Goal: Register for event/course

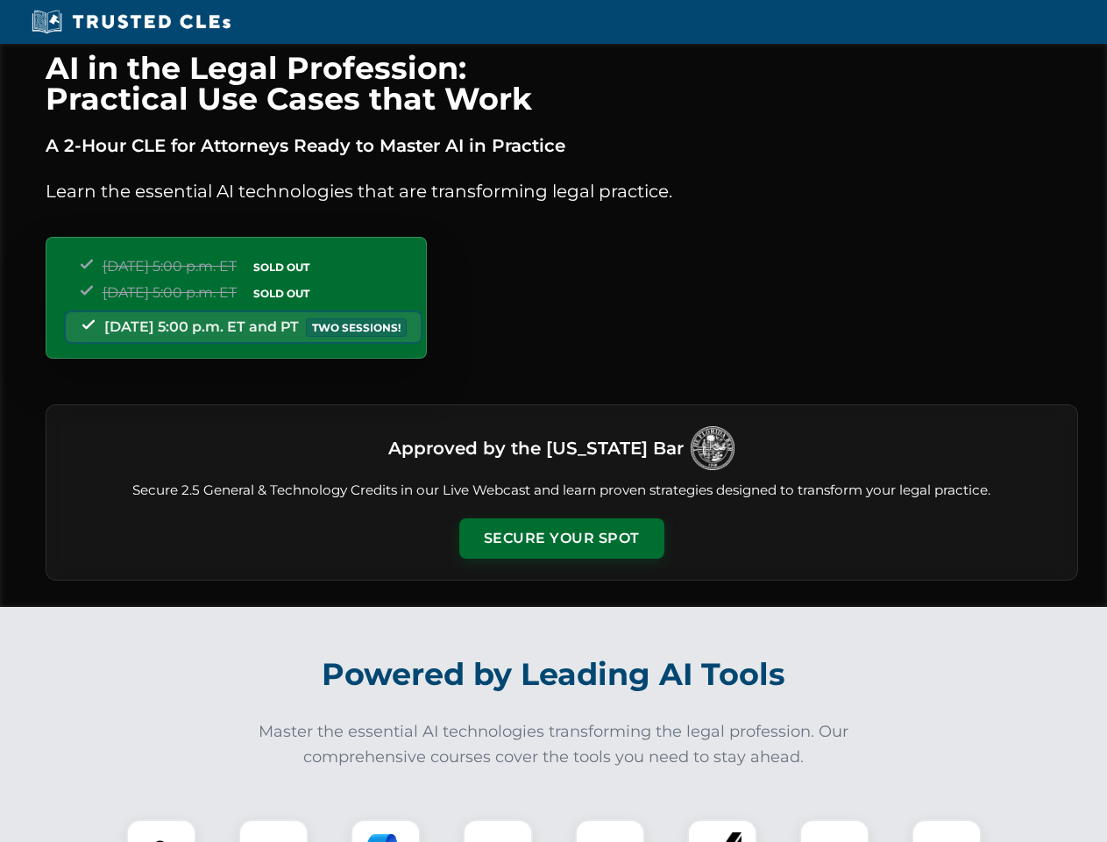
click at [561, 538] on button "Secure Your Spot" at bounding box center [561, 538] width 205 height 40
click at [161, 830] on img at bounding box center [161, 853] width 51 height 51
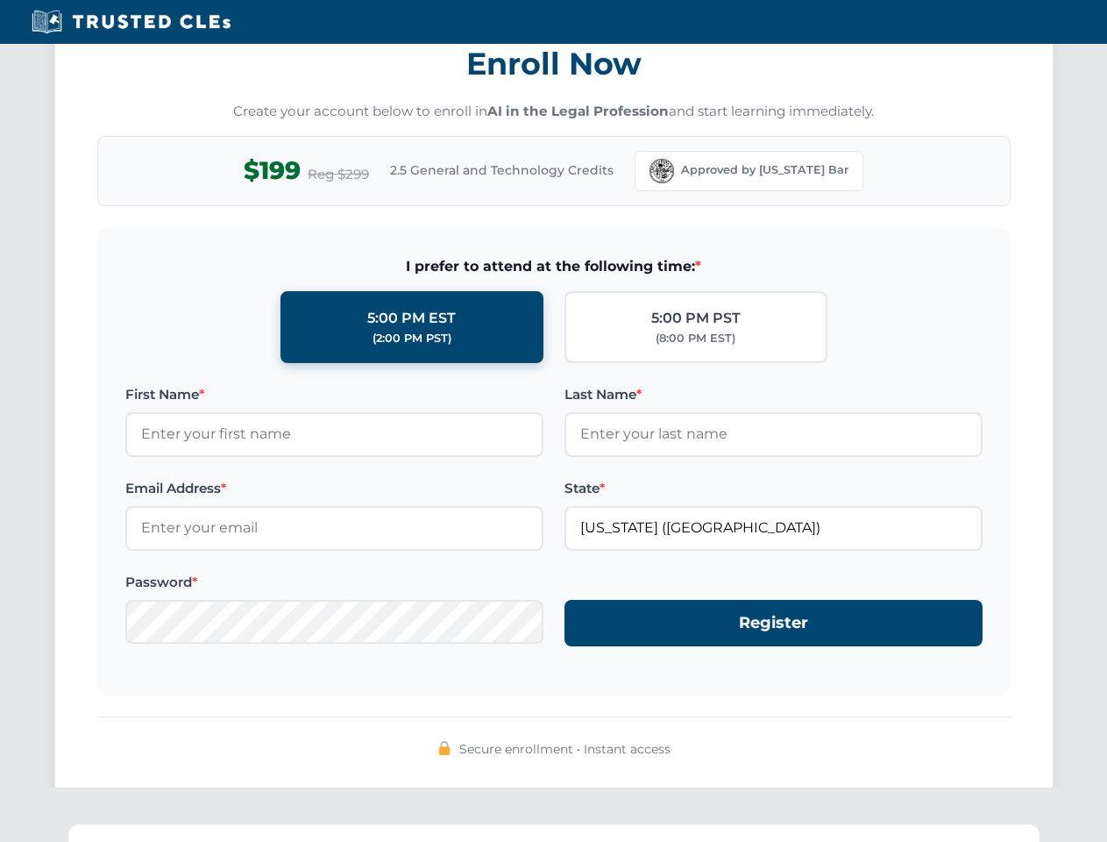
scroll to position [1721, 0]
